Goal: Navigation & Orientation: Understand site structure

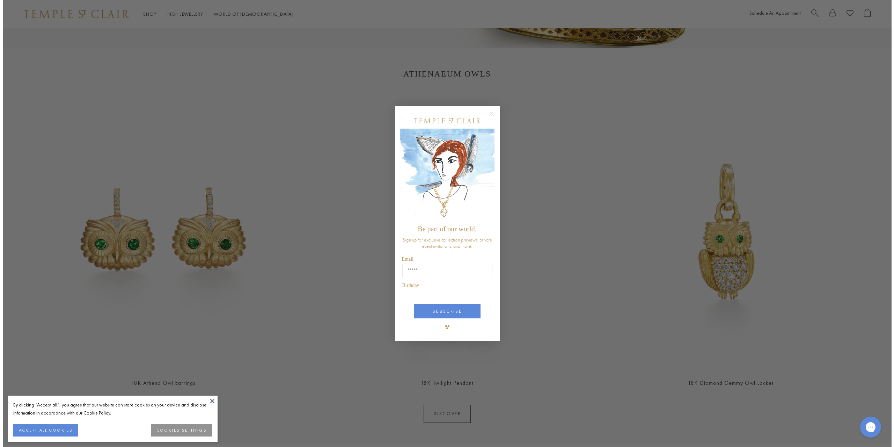
scroll to position [1049, 0]
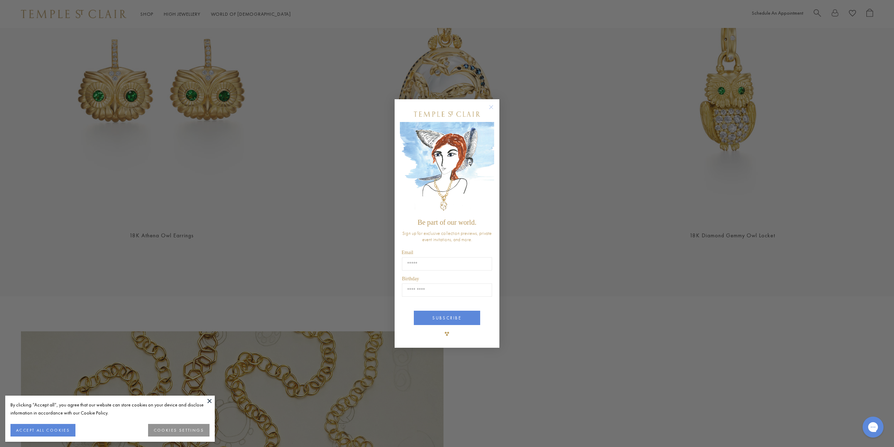
click at [492, 105] on circle "Close dialog" at bounding box center [491, 107] width 8 height 8
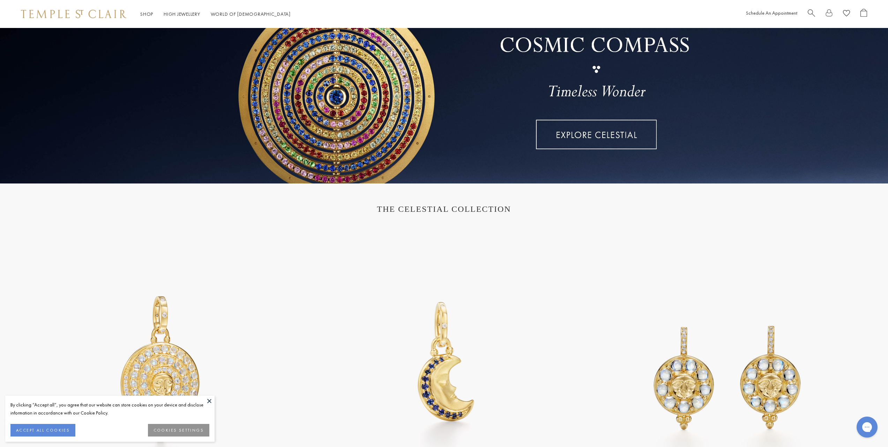
scroll to position [0, 0]
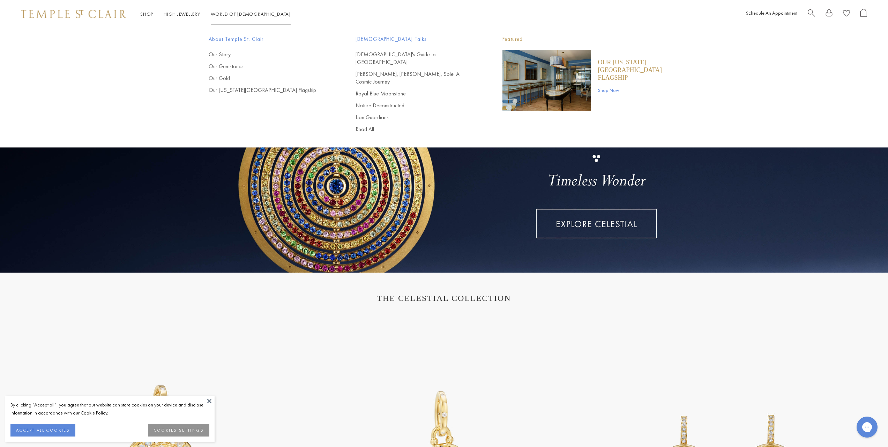
click at [218, 14] on link "World of Temple World of Temple" at bounding box center [251, 14] width 80 height 6
click at [223, 76] on link "Our Gold" at bounding box center [268, 78] width 119 height 8
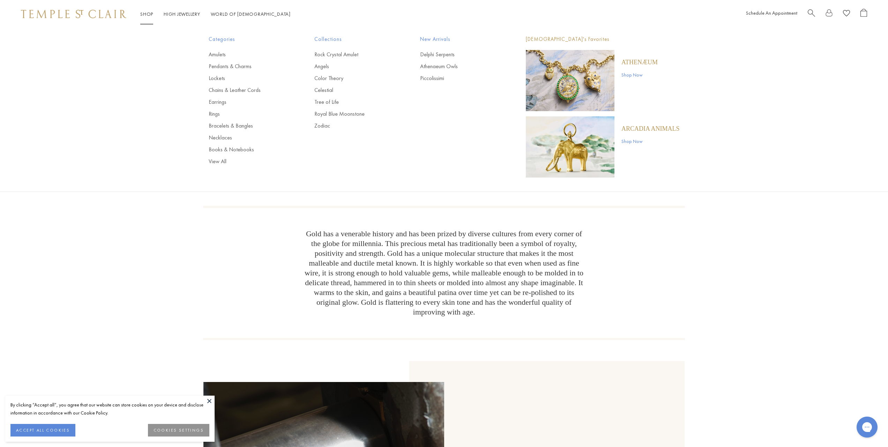
click at [150, 16] on link "Shop Shop" at bounding box center [146, 14] width 13 height 6
